Goal: Book appointment/travel/reservation

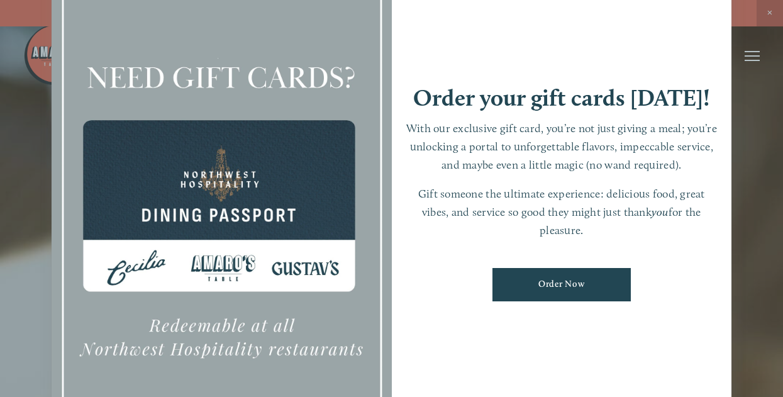
click at [16, 78] on div at bounding box center [391, 198] width 783 height 397
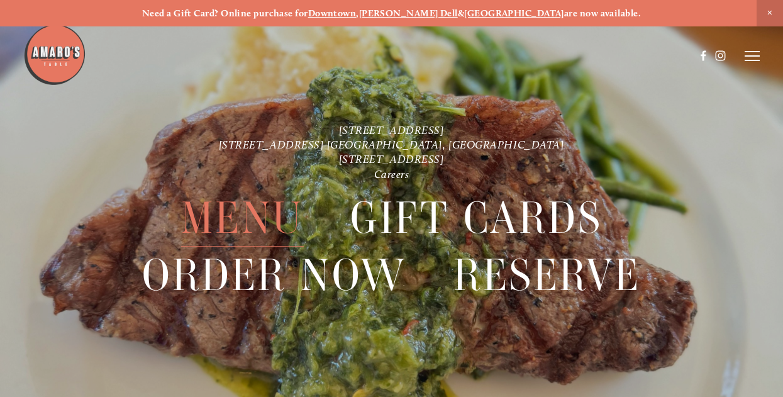
click at [238, 213] on span "Menu" at bounding box center [242, 217] width 123 height 57
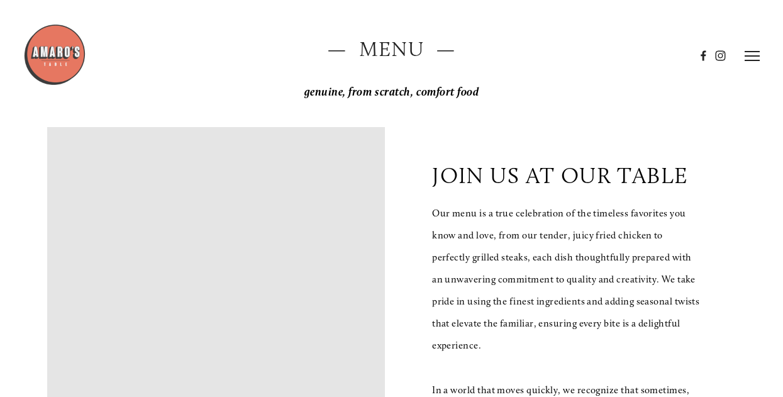
scroll to position [126, 0]
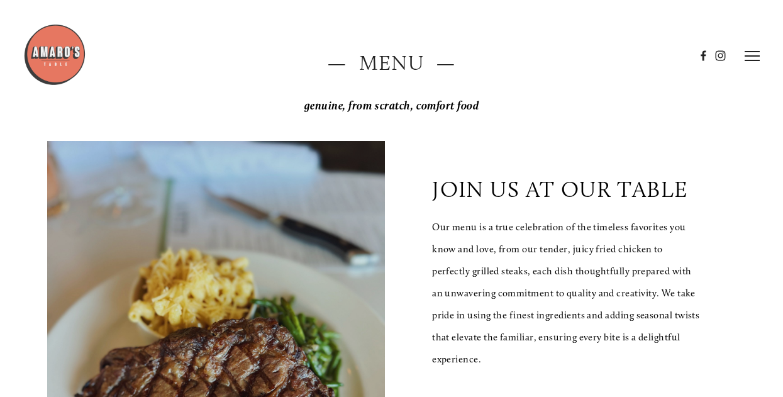
click at [746, 61] on icon at bounding box center [752, 55] width 15 height 11
click at [532, 54] on span "Menu" at bounding box center [536, 55] width 23 height 11
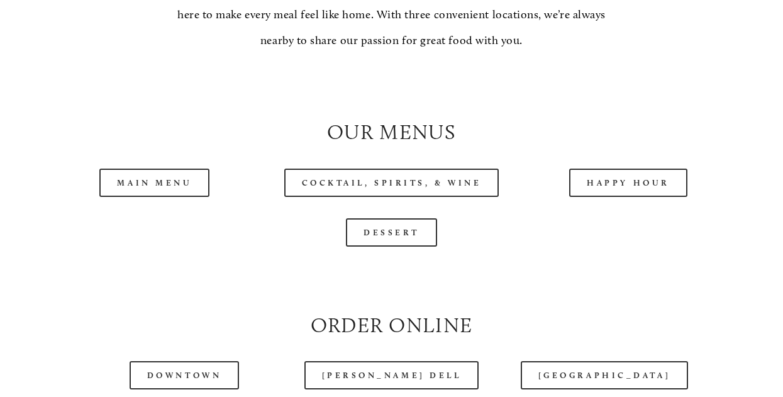
scroll to position [1070, 0]
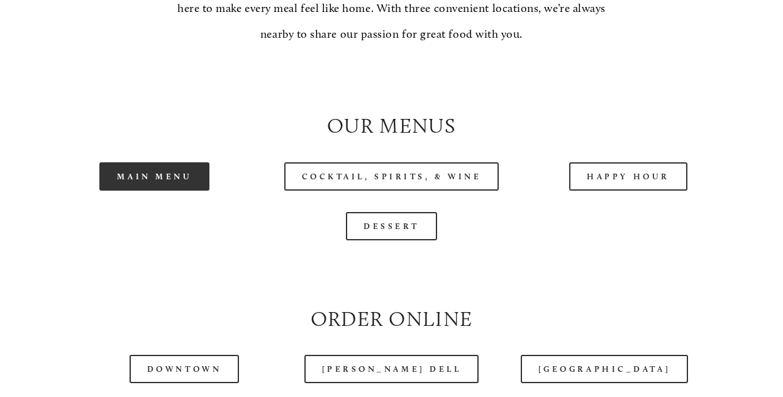
click at [169, 191] on link "Main Menu" at bounding box center [154, 176] width 110 height 28
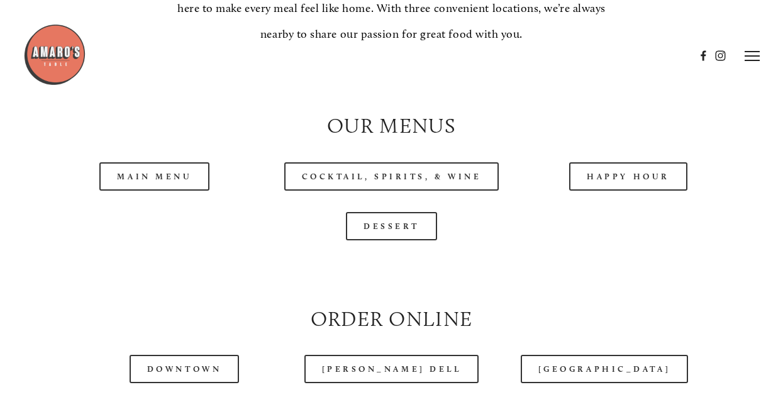
scroll to position [755, 0]
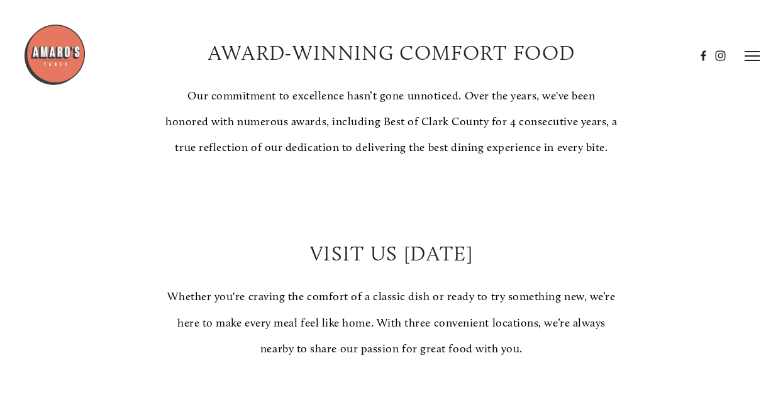
click at [758, 52] on icon at bounding box center [752, 55] width 15 height 11
click at [686, 52] on span "Reserve" at bounding box center [678, 55] width 29 height 11
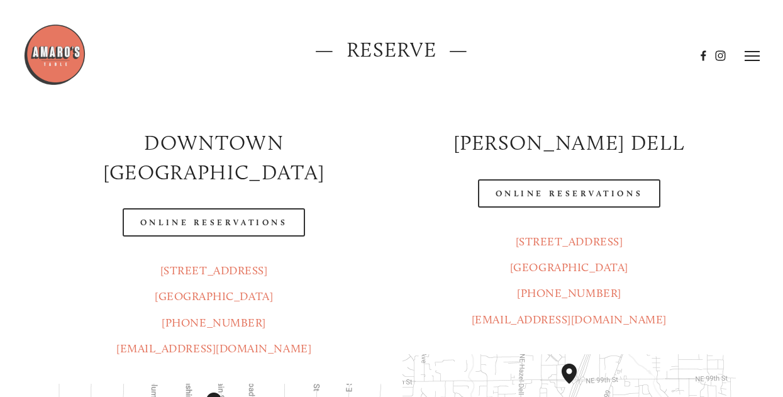
scroll to position [126, 0]
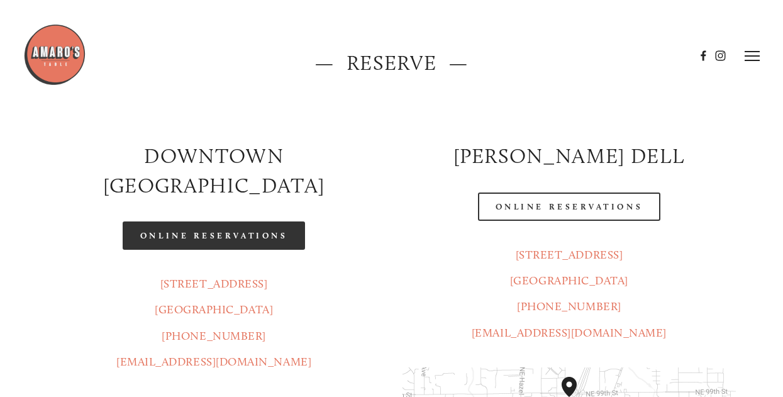
click at [196, 221] on link "Online Reservations" at bounding box center [214, 235] width 182 height 28
